Goal: Information Seeking & Learning: Learn about a topic

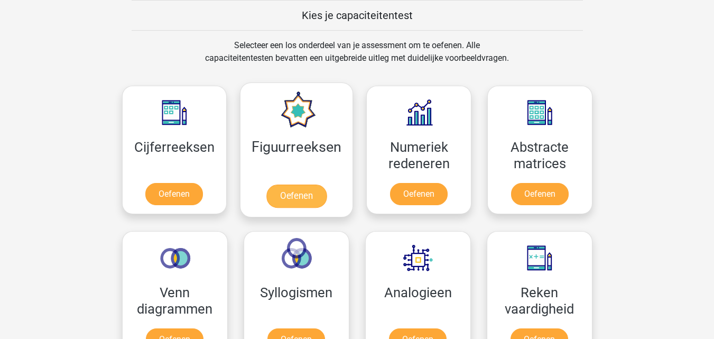
scroll to position [463, 0]
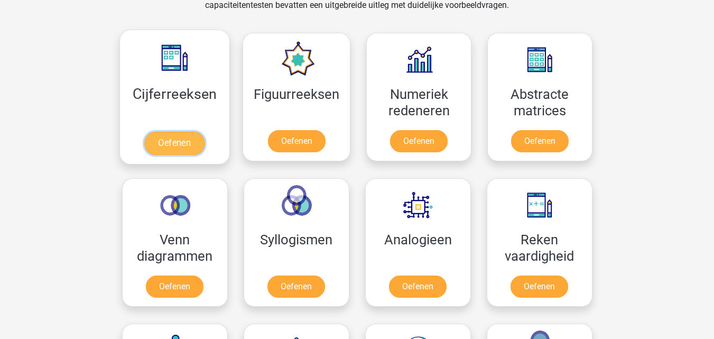
click at [178, 132] on link "Oefenen" at bounding box center [174, 143] width 60 height 23
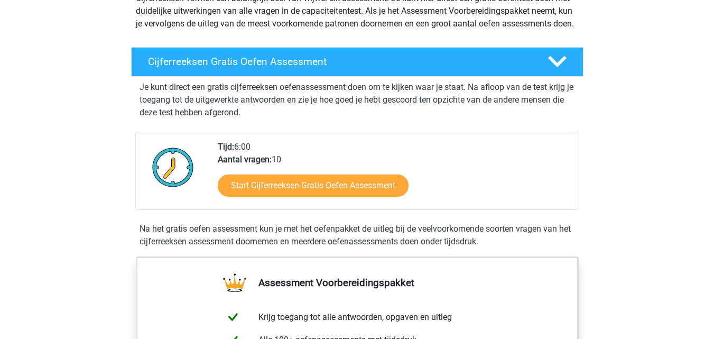
scroll to position [159, 0]
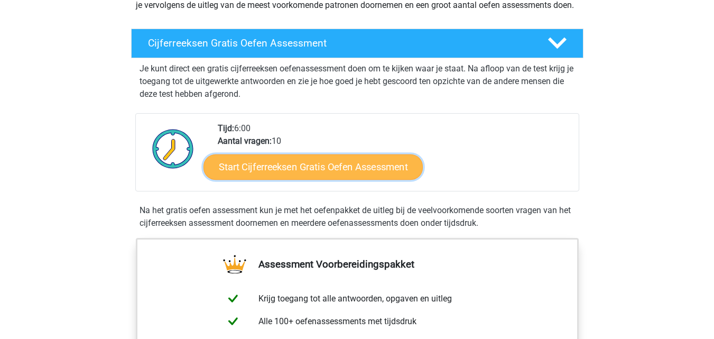
click at [289, 179] on link "Start Cijferreeksen Gratis Oefen Assessment" at bounding box center [312, 166] width 219 height 25
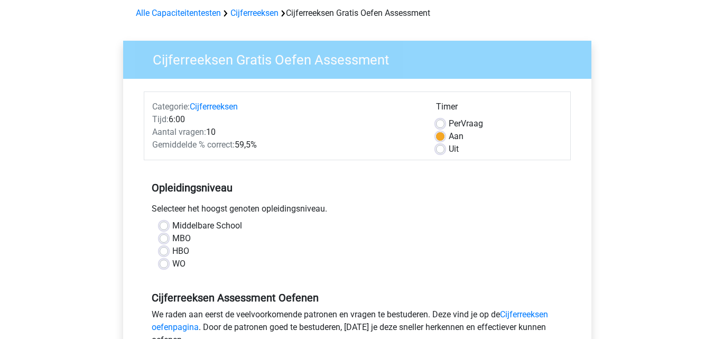
scroll to position [106, 0]
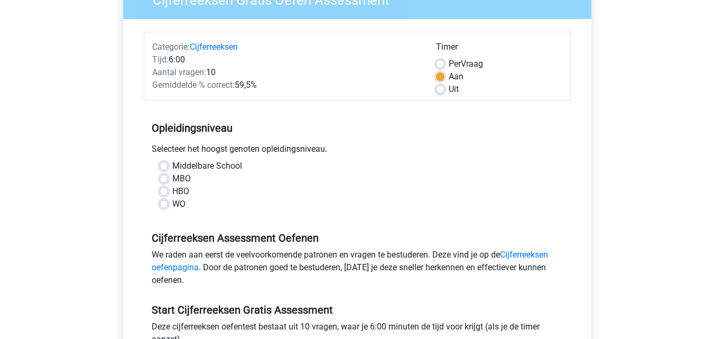
click at [172, 192] on label "HBO" at bounding box center [180, 191] width 17 height 13
click at [165, 192] on input "HBO" at bounding box center [164, 190] width 8 height 11
radio input "true"
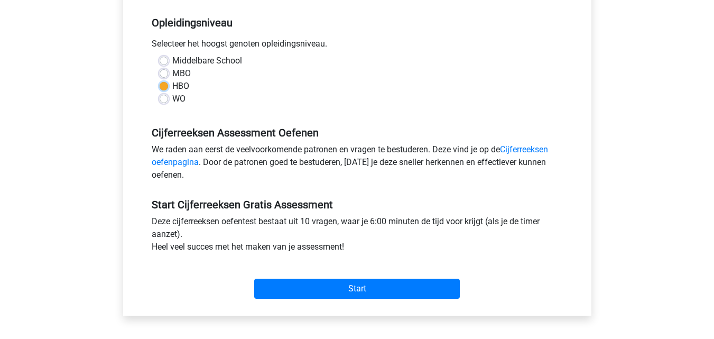
scroll to position [211, 0]
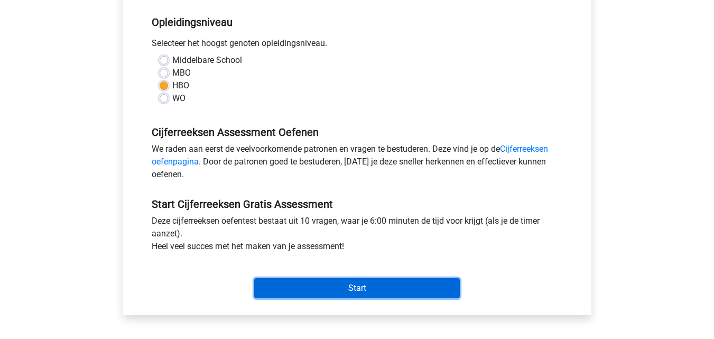
click at [333, 285] on input "Start" at bounding box center [357, 288] width 206 height 20
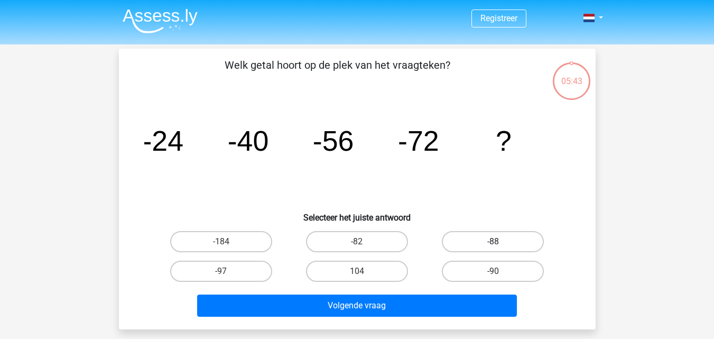
click at [464, 249] on label "-88" at bounding box center [493, 241] width 102 height 21
click at [493, 248] on input "-88" at bounding box center [496, 244] width 7 height 7
radio input "true"
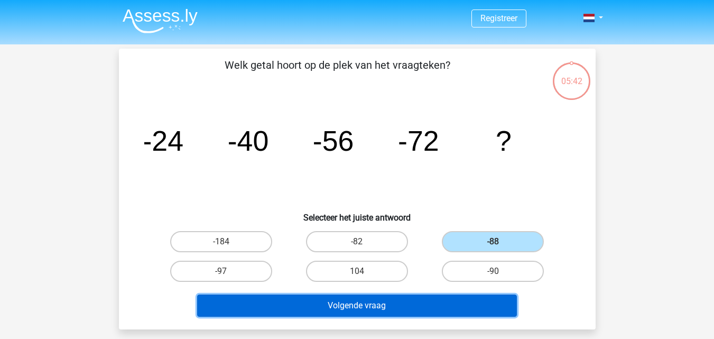
click at [405, 310] on button "Volgende vraag" at bounding box center [357, 305] width 320 height 22
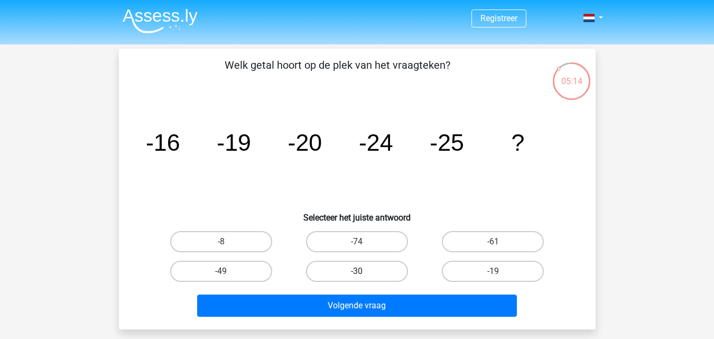
click at [378, 268] on label "-30" at bounding box center [357, 271] width 102 height 21
click at [364, 271] on input "-30" at bounding box center [360, 274] width 7 height 7
radio input "true"
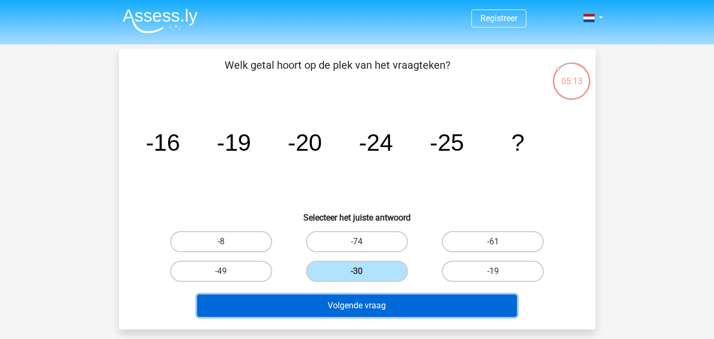
click at [375, 305] on button "Volgende vraag" at bounding box center [357, 305] width 320 height 22
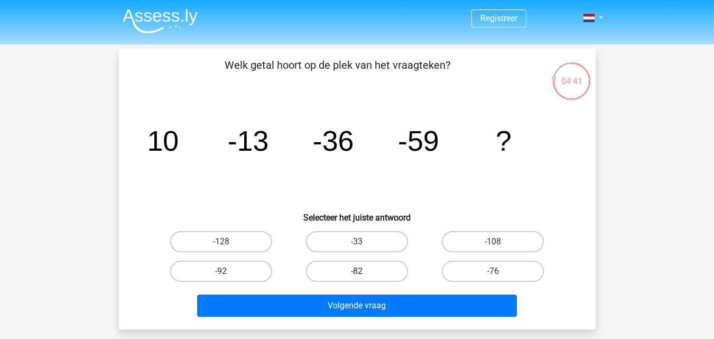
click at [359, 268] on label "-82" at bounding box center [357, 271] width 102 height 21
click at [359, 271] on input "-82" at bounding box center [360, 274] width 7 height 7
radio input "true"
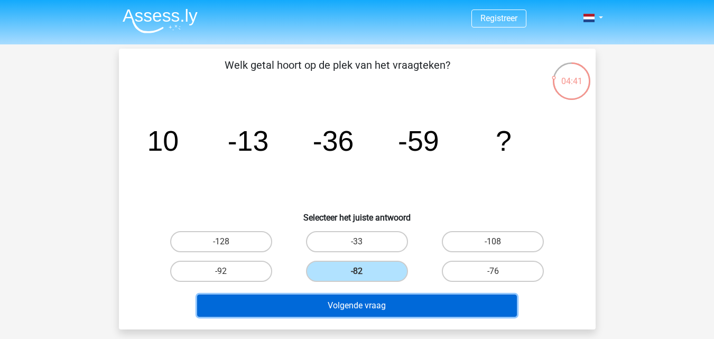
click at [368, 312] on button "Volgende vraag" at bounding box center [357, 305] width 320 height 22
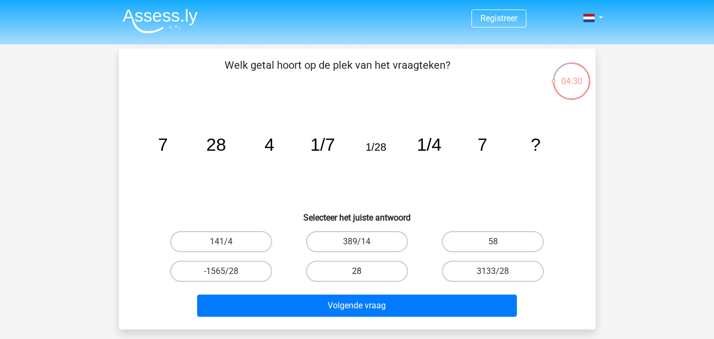
click at [370, 269] on label "28" at bounding box center [357, 271] width 102 height 21
click at [364, 271] on input "28" at bounding box center [360, 274] width 7 height 7
radio input "true"
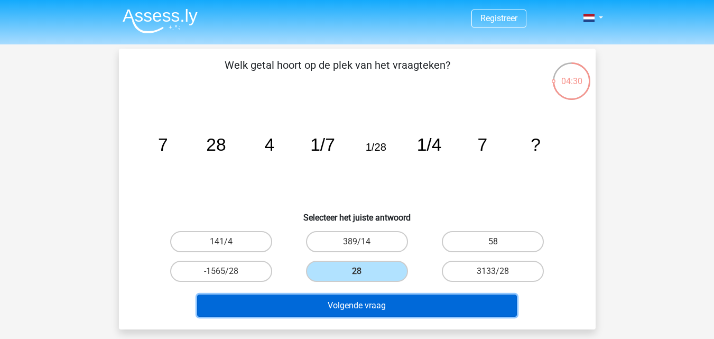
click at [368, 298] on button "Volgende vraag" at bounding box center [357, 305] width 320 height 22
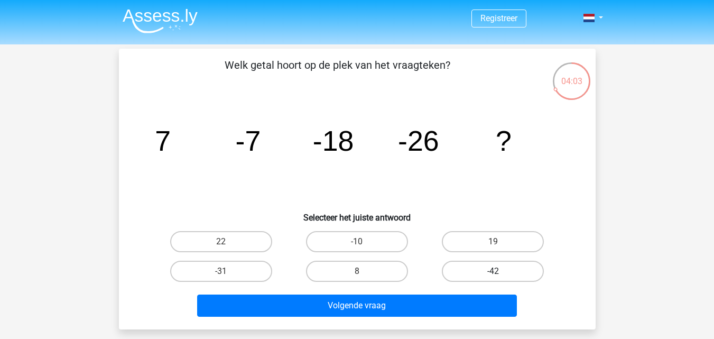
click at [467, 268] on label "-42" at bounding box center [493, 271] width 102 height 21
click at [493, 271] on input "-42" at bounding box center [496, 274] width 7 height 7
radio input "true"
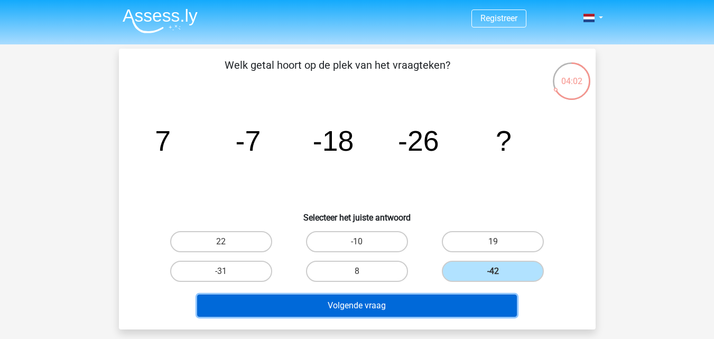
click at [383, 301] on button "Volgende vraag" at bounding box center [357, 305] width 320 height 22
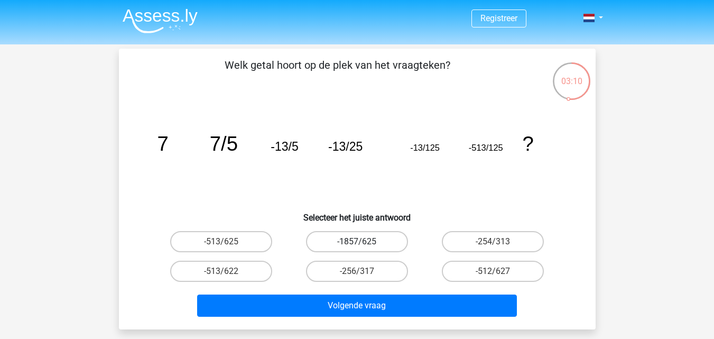
click at [334, 241] on label "-1857/625" at bounding box center [357, 241] width 102 height 21
click at [357, 241] on input "-1857/625" at bounding box center [360, 244] width 7 height 7
radio input "true"
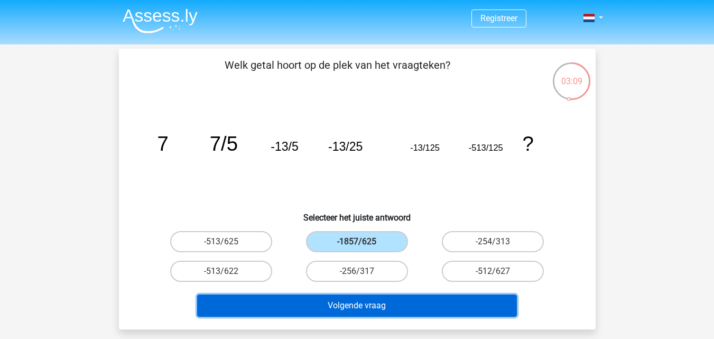
click at [323, 304] on button "Volgende vraag" at bounding box center [357, 305] width 320 height 22
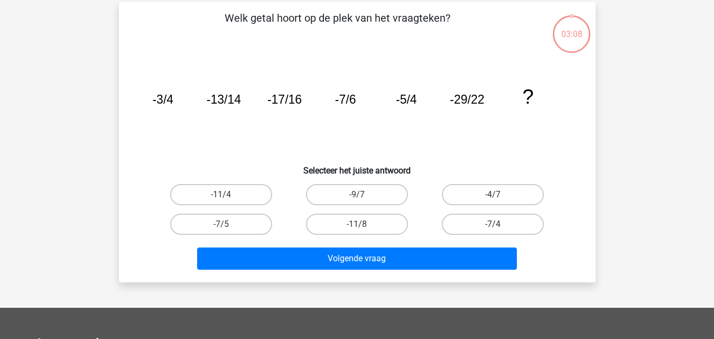
scroll to position [49, 0]
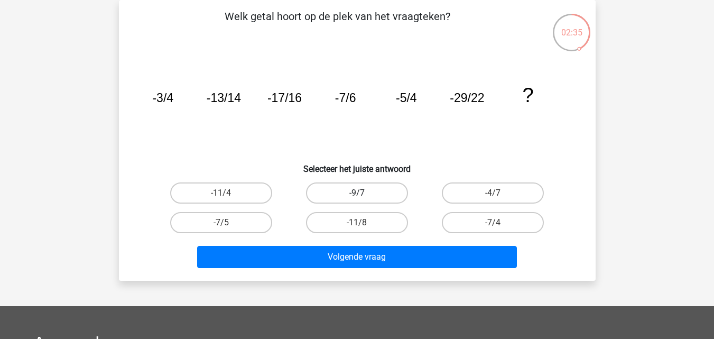
click at [365, 193] on label "-9/7" at bounding box center [357, 192] width 102 height 21
click at [364, 193] on input "-9/7" at bounding box center [360, 196] width 7 height 7
radio input "true"
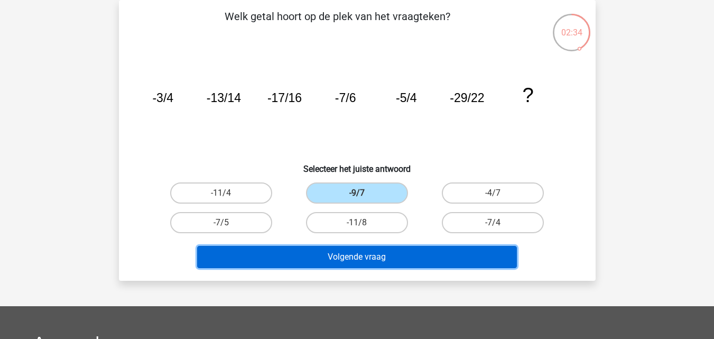
click at [374, 253] on button "Volgende vraag" at bounding box center [357, 257] width 320 height 22
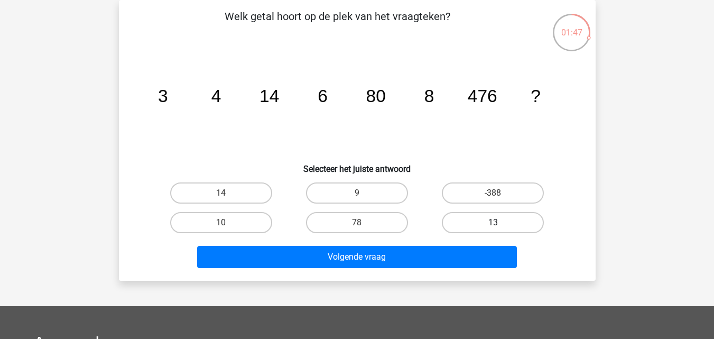
click at [450, 224] on label "13" at bounding box center [493, 222] width 102 height 21
click at [493, 224] on input "13" at bounding box center [496, 225] width 7 height 7
radio input "true"
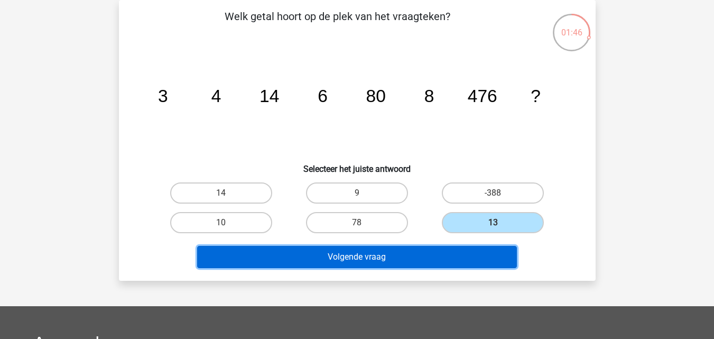
click at [410, 256] on button "Volgende vraag" at bounding box center [357, 257] width 320 height 22
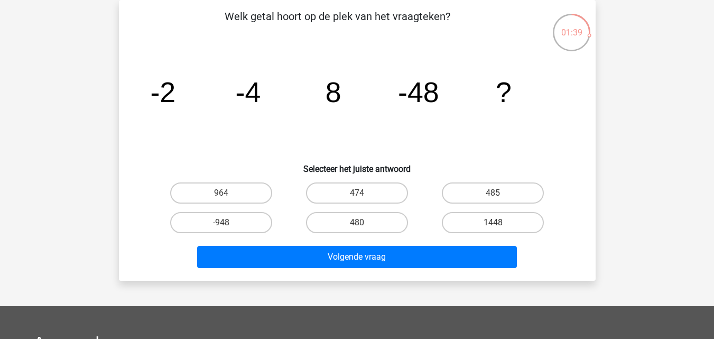
drag, startPoint x: 598, startPoint y: 121, endPoint x: 610, endPoint y: 135, distance: 18.0
drag, startPoint x: 610, startPoint y: 135, endPoint x: 358, endPoint y: 190, distance: 257.5
click at [358, 190] on label "474" at bounding box center [357, 192] width 102 height 21
click at [358, 193] on input "474" at bounding box center [360, 196] width 7 height 7
radio input "true"
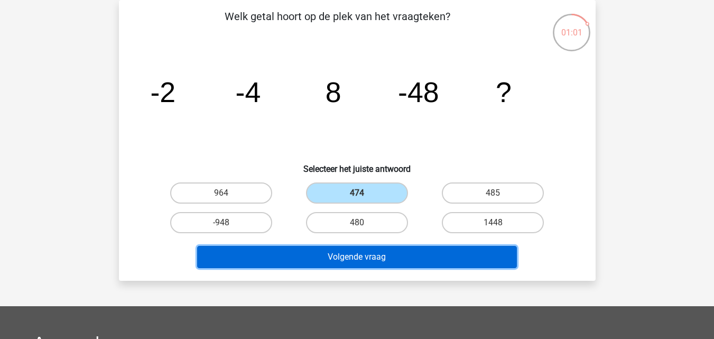
click at [349, 261] on button "Volgende vraag" at bounding box center [357, 257] width 320 height 22
